Goal: Transaction & Acquisition: Purchase product/service

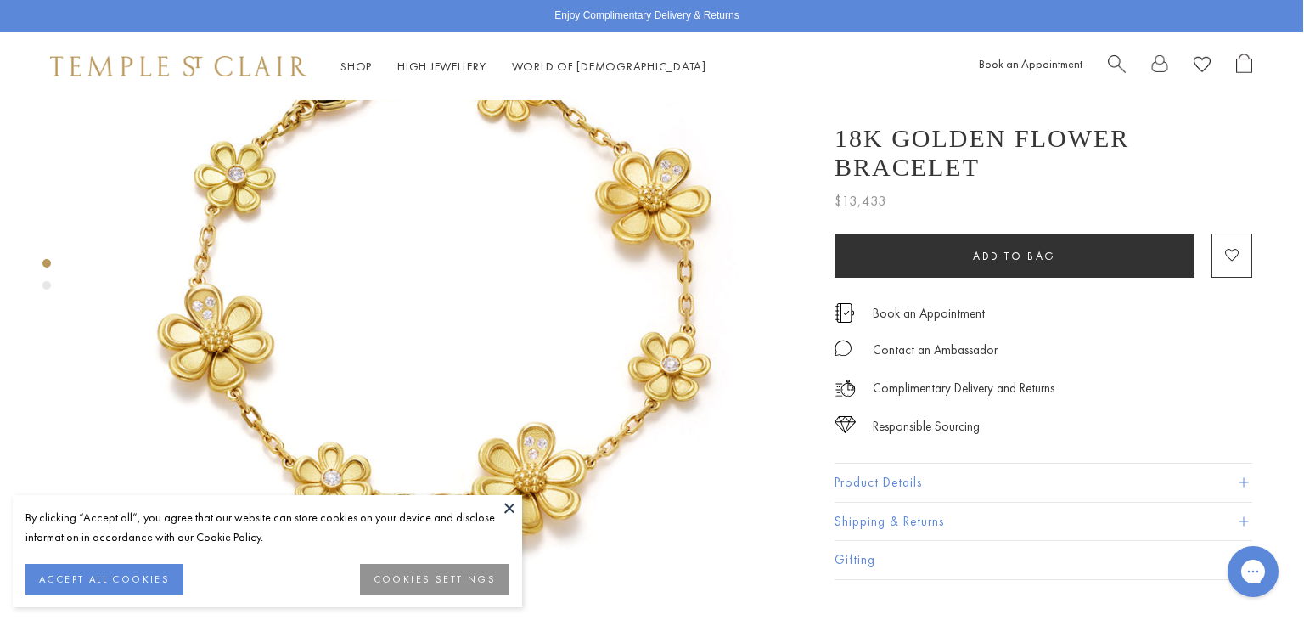
scroll to position [160, 3]
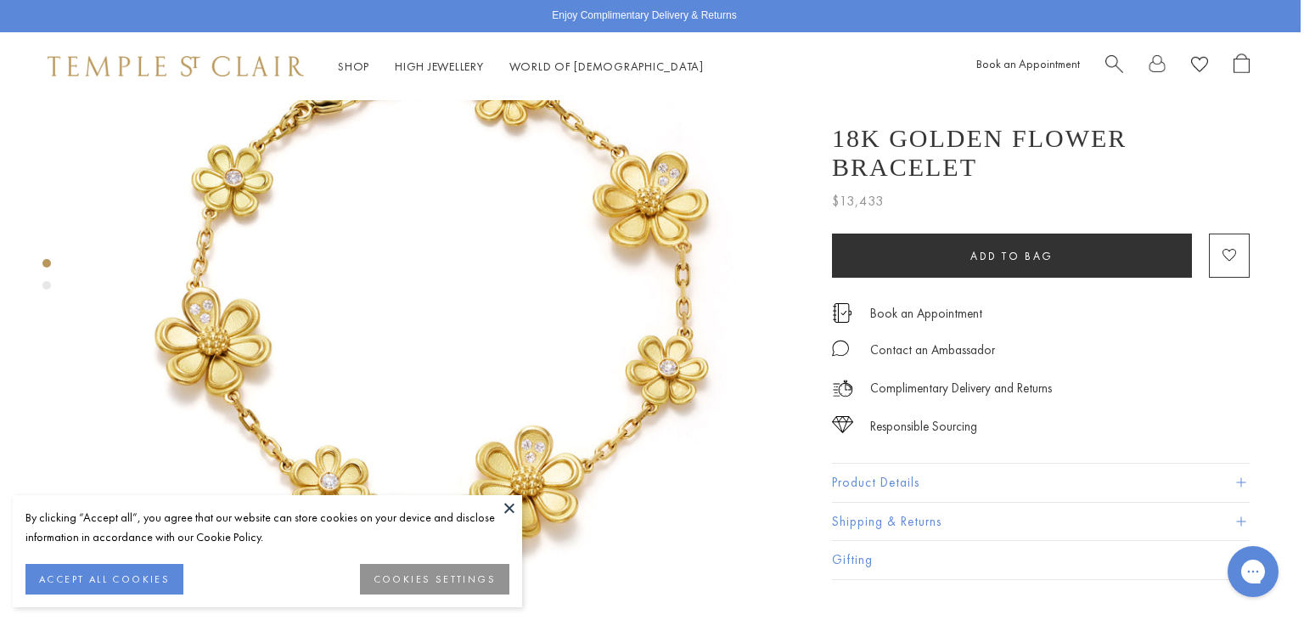
click at [511, 506] on button at bounding box center [509, 507] width 25 height 25
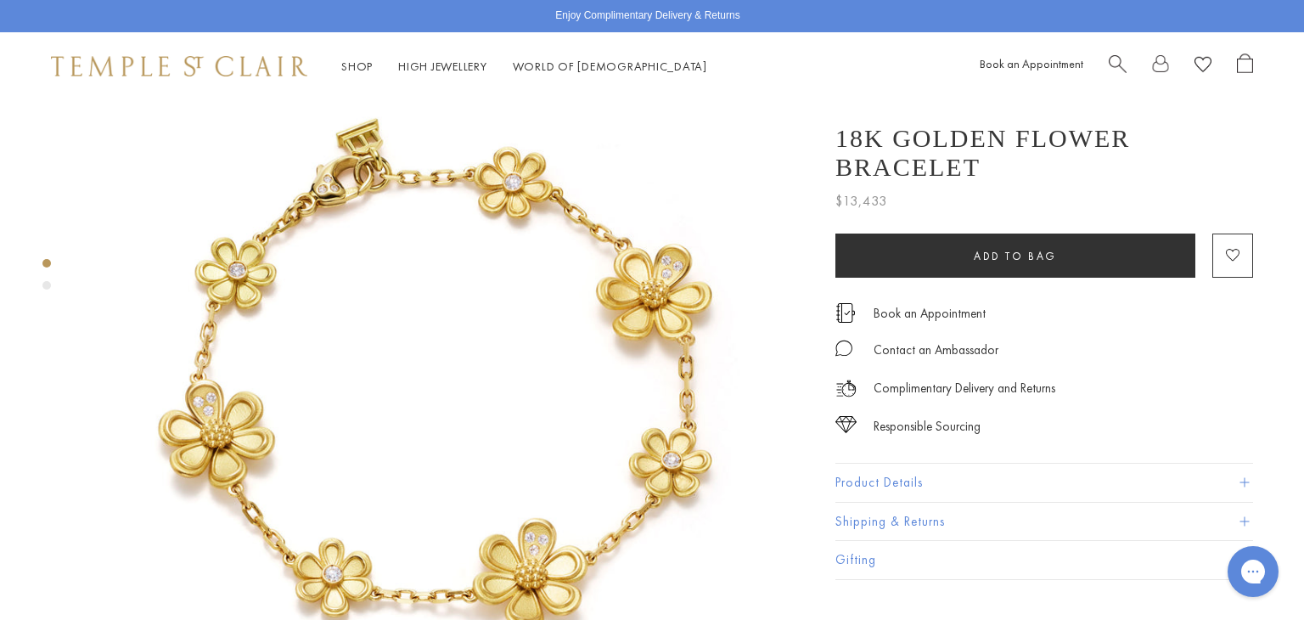
scroll to position [65, 0]
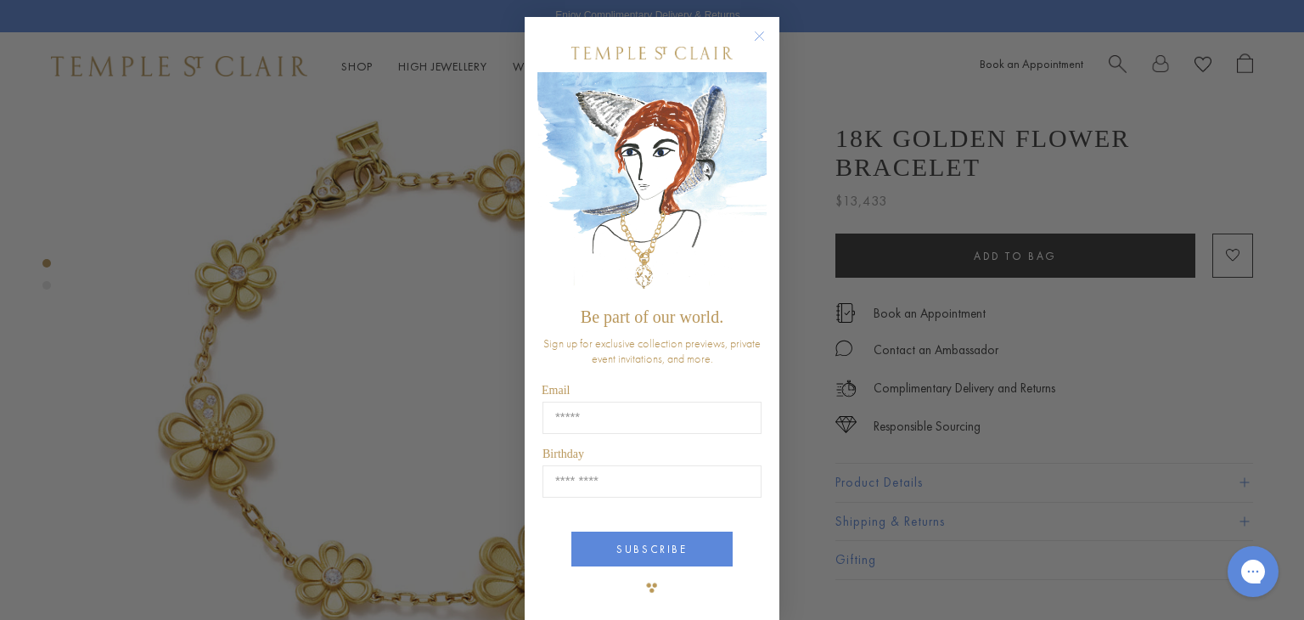
click at [766, 31] on circle "Close dialog" at bounding box center [760, 36] width 20 height 20
